Goal: Find specific page/section: Find specific page/section

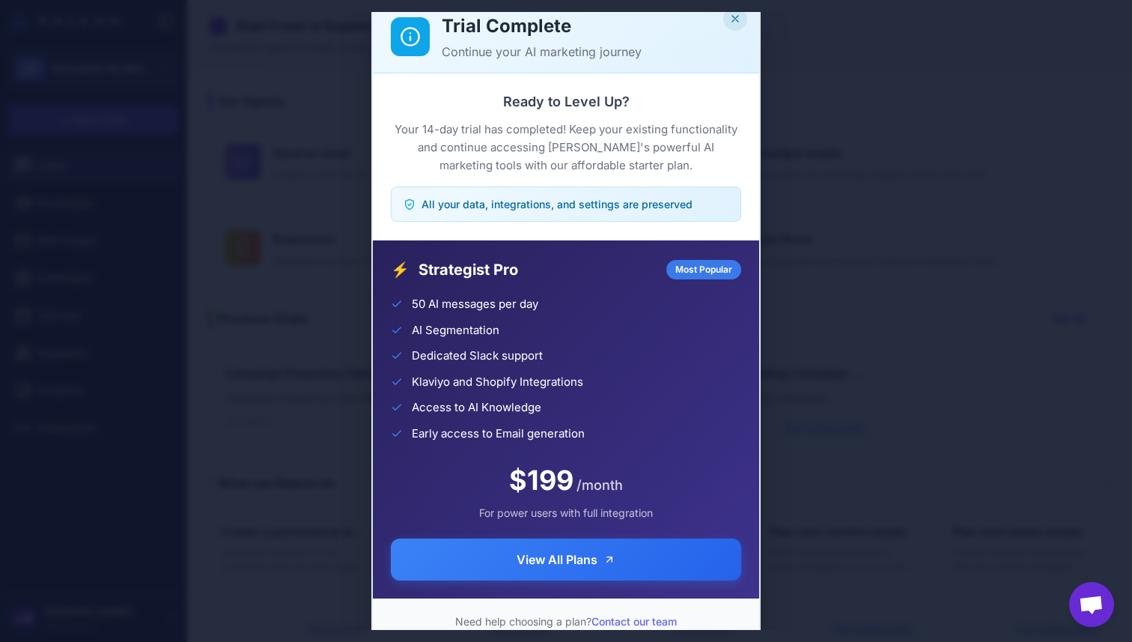
click at [732, 19] on icon "Close" at bounding box center [736, 19] width 12 height 12
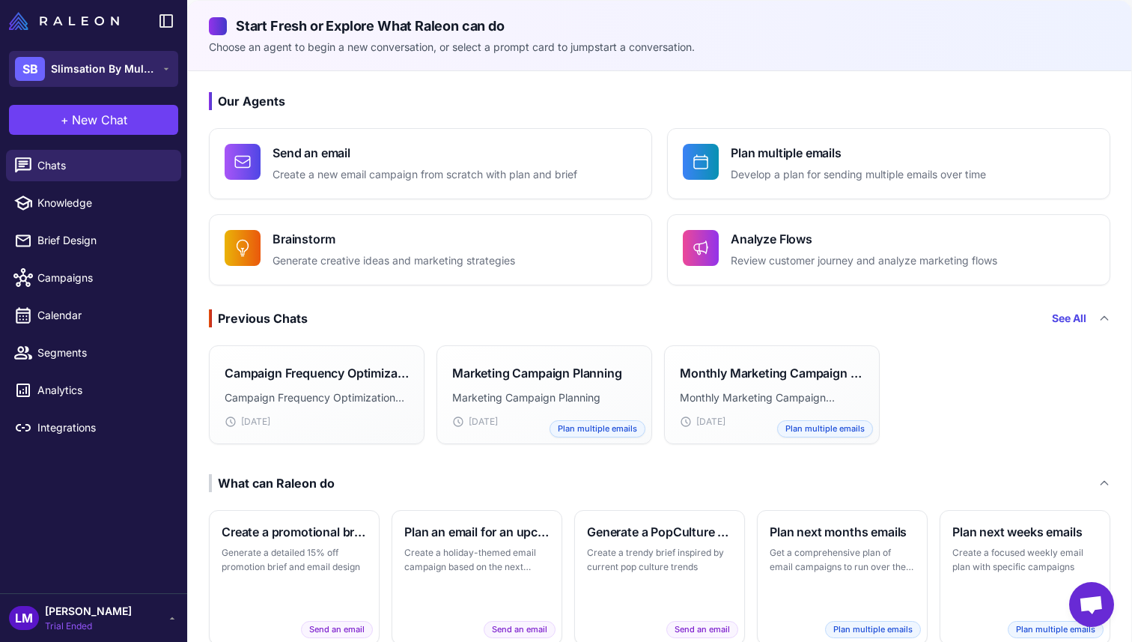
click at [151, 70] on span "Slimsation By Multiples" at bounding box center [103, 69] width 105 height 16
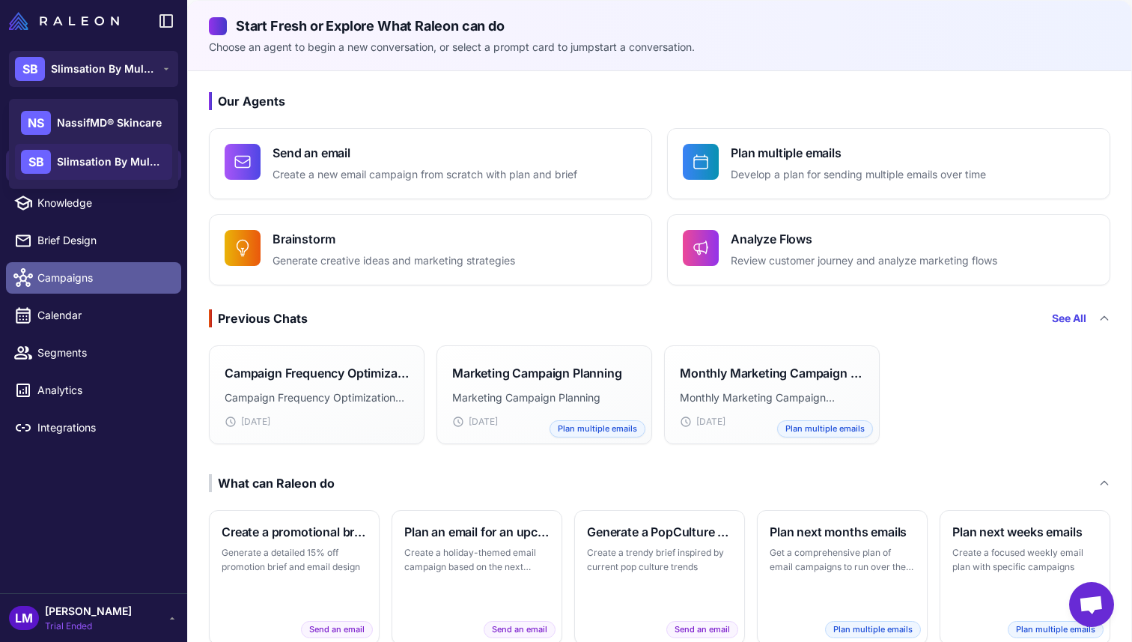
click at [64, 264] on link "Campaigns" at bounding box center [93, 277] width 175 height 31
